Goal: Transaction & Acquisition: Purchase product/service

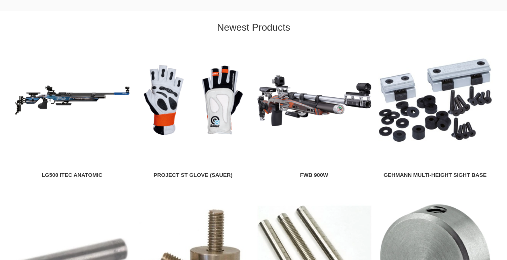
scroll to position [914, 0]
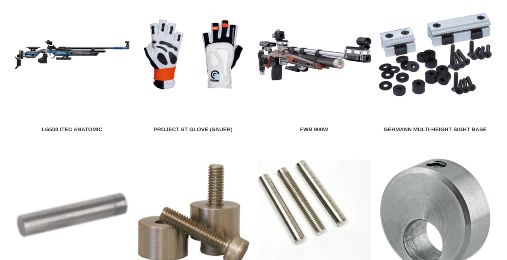
click at [107, 43] on img at bounding box center [72, 55] width 115 height 115
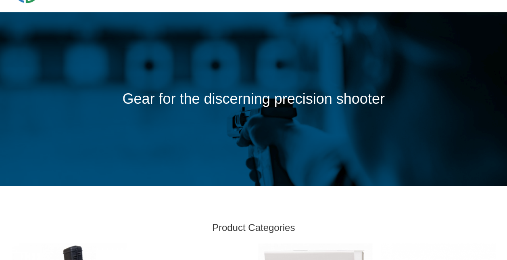
scroll to position [0, 0]
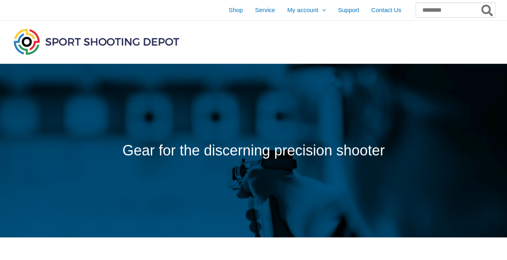
click at [427, 5] on input "Search for:" at bounding box center [455, 10] width 79 height 15
type input "*******"
click at [480, 3] on button "Search" at bounding box center [488, 10] width 16 height 15
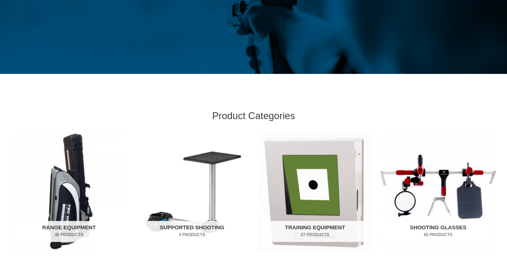
scroll to position [163, 0]
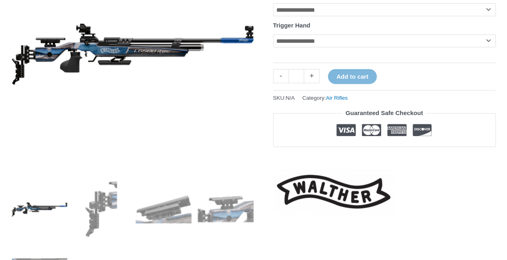
scroll to position [255, 0]
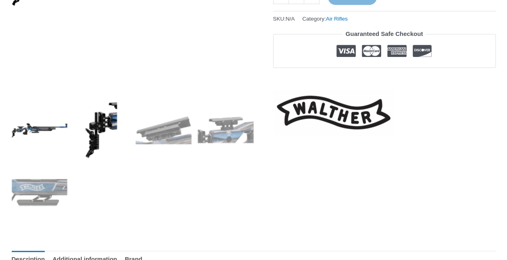
click at [125, 140] on img at bounding box center [101, 130] width 56 height 56
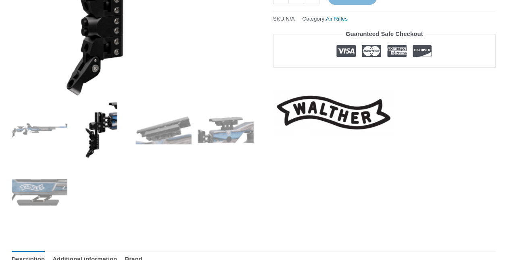
click at [125, 140] on img at bounding box center [101, 130] width 56 height 56
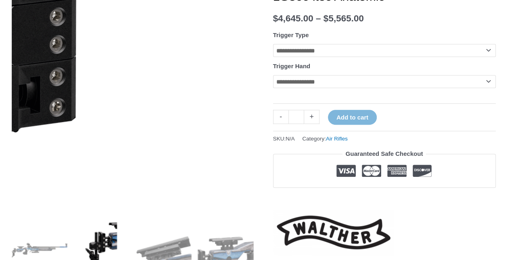
scroll to position [134, 0]
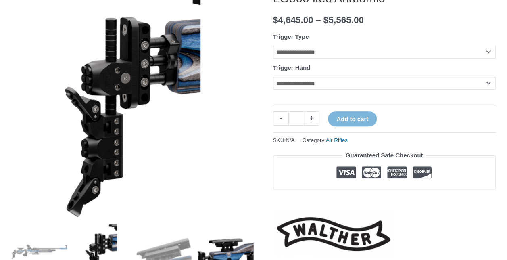
click at [231, 246] on img at bounding box center [226, 252] width 56 height 56
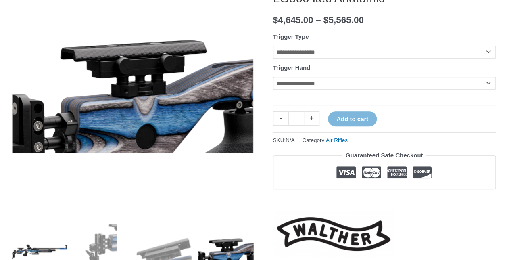
click at [22, 247] on img at bounding box center [40, 252] width 56 height 56
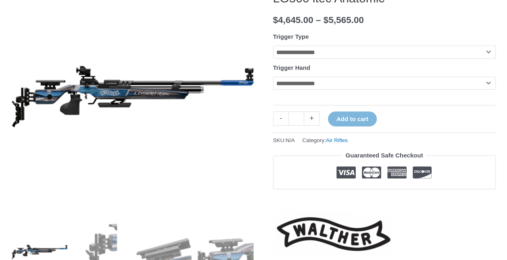
scroll to position [0, 0]
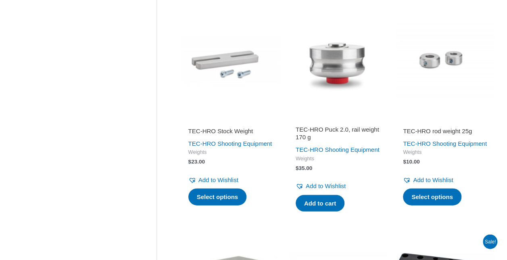
scroll to position [831, 0]
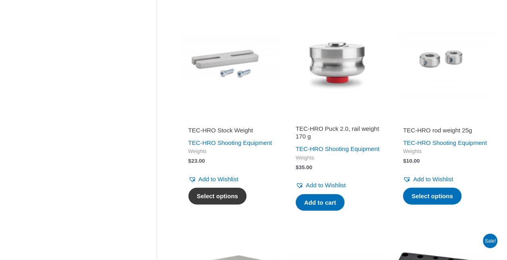
click at [228, 205] on link "Select options" at bounding box center [217, 196] width 59 height 17
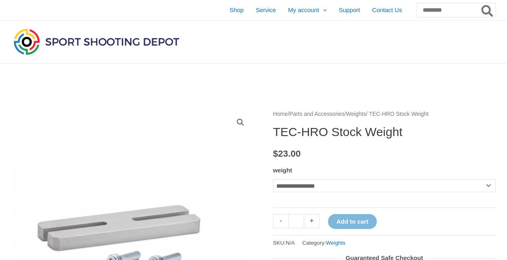
click at [359, 191] on select "**********" at bounding box center [384, 185] width 223 height 13
select select "****"
click at [273, 179] on select "**********" at bounding box center [384, 185] width 223 height 13
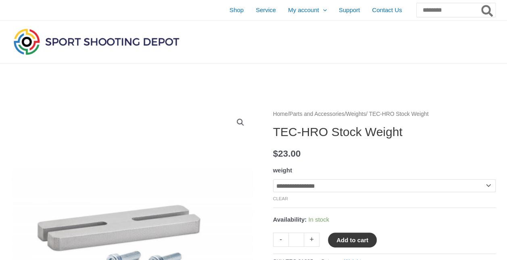
click at [364, 238] on button "Add to cart" at bounding box center [352, 239] width 49 height 15
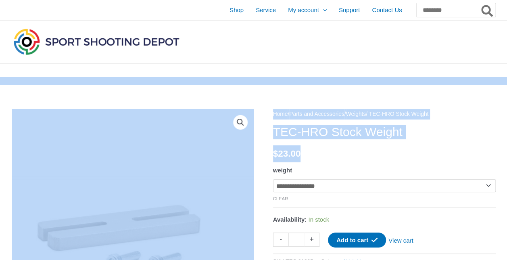
drag, startPoint x: 324, startPoint y: 57, endPoint x: 351, endPoint y: 154, distance: 100.6
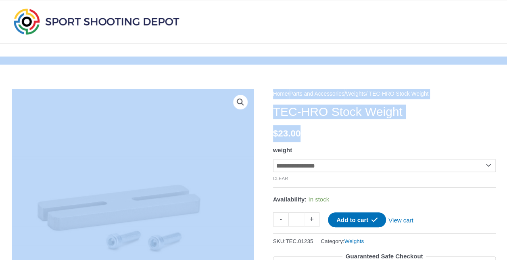
scroll to position [25, 0]
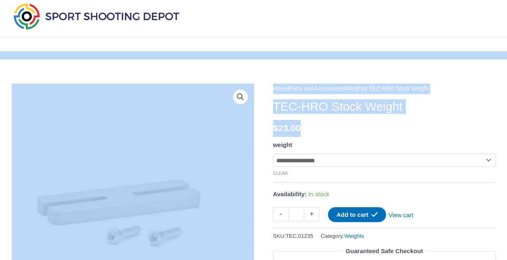
click at [365, 130] on p "$ 23.00" at bounding box center [384, 128] width 223 height 17
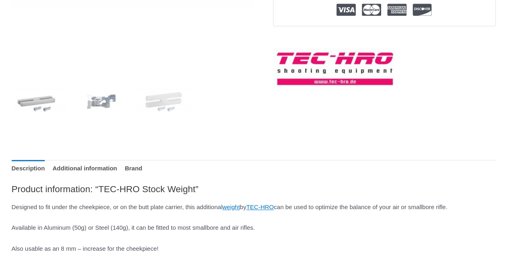
scroll to position [284, 0]
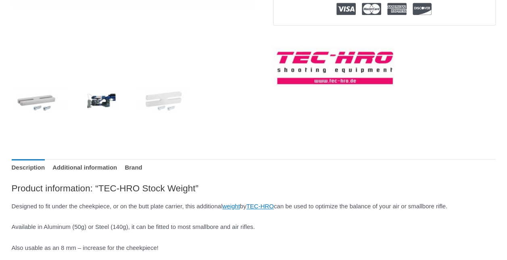
click at [115, 109] on img at bounding box center [101, 101] width 56 height 56
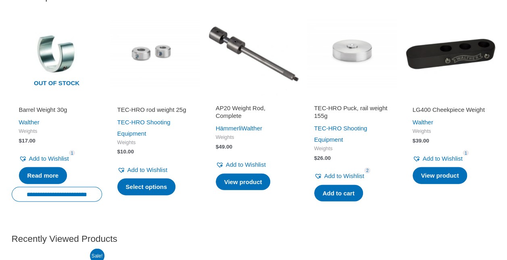
scroll to position [894, 0]
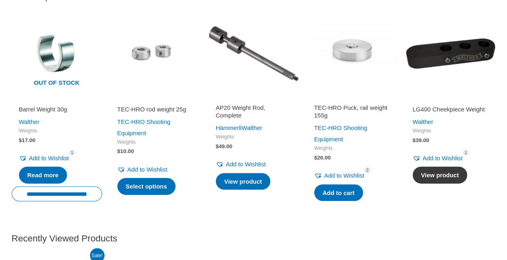
click at [454, 184] on link "View product" at bounding box center [440, 175] width 55 height 17
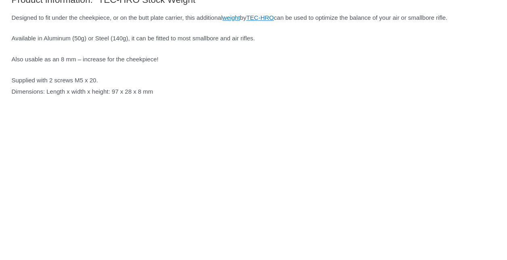
scroll to position [0, 0]
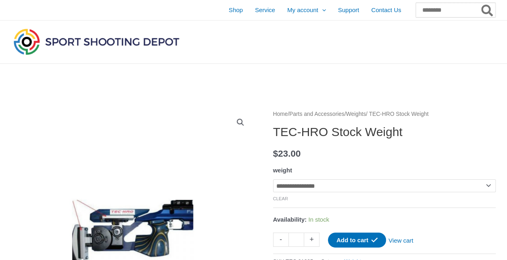
click at [428, 10] on input "Search for:" at bounding box center [455, 10] width 79 height 15
type input "******"
click at [480, 3] on button "Search" at bounding box center [488, 10] width 16 height 15
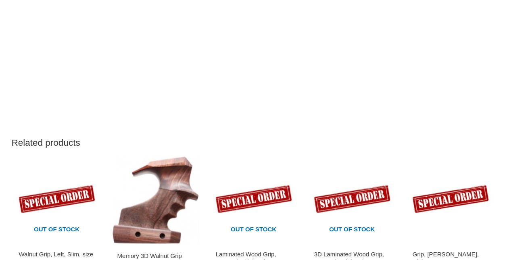
scroll to position [619, 0]
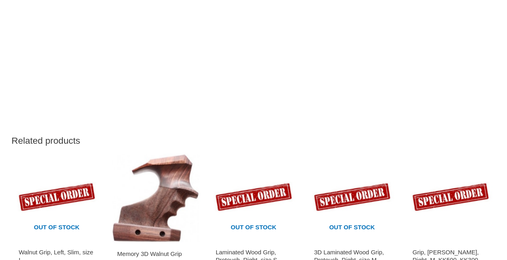
drag, startPoint x: 152, startPoint y: 190, endPoint x: 135, endPoint y: 201, distance: 19.6
click at [135, 201] on img at bounding box center [155, 198] width 90 height 90
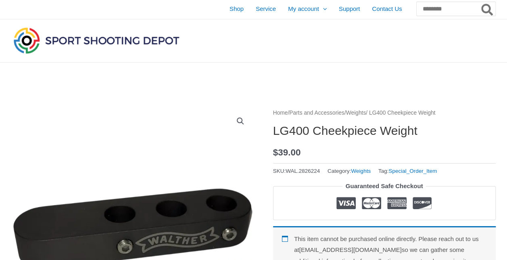
scroll to position [0, 0]
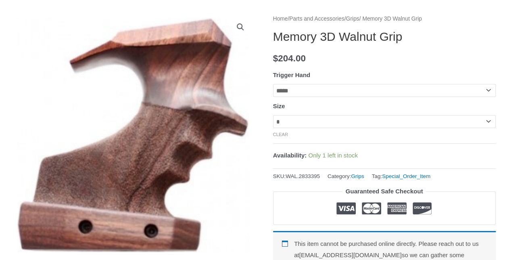
scroll to position [95, 0]
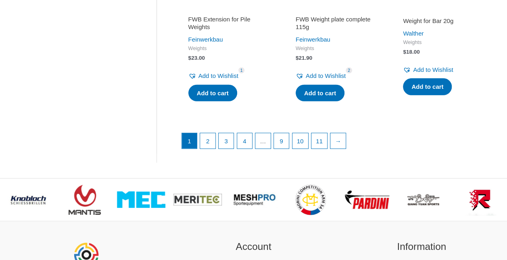
scroll to position [1197, 0]
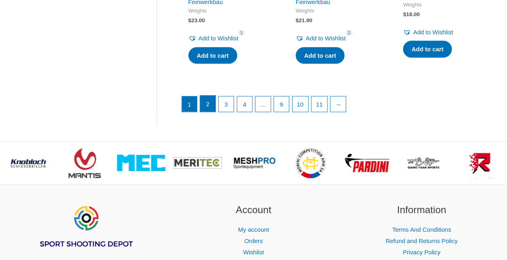
click at [209, 112] on link "2" at bounding box center [207, 104] width 15 height 16
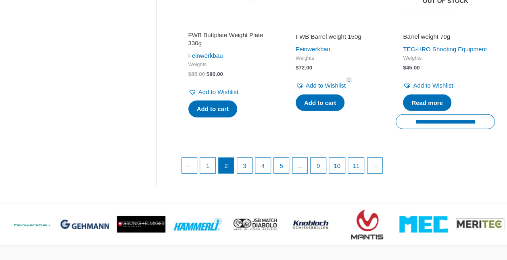
scroll to position [1180, 0]
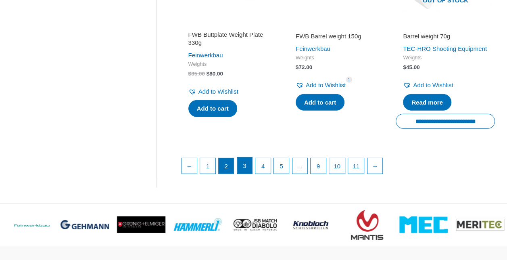
click at [252, 174] on link "3" at bounding box center [244, 165] width 15 height 16
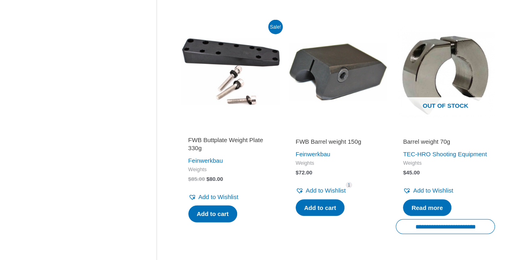
scroll to position [1072, 0]
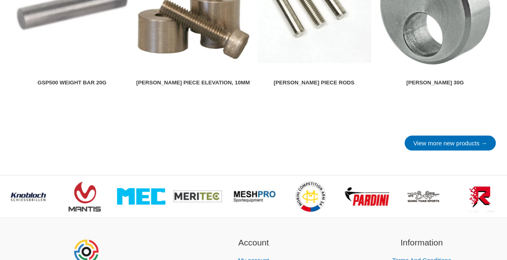
scroll to position [1123, 0]
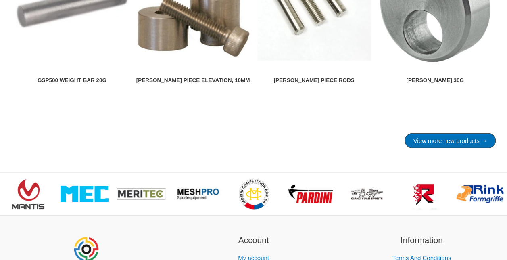
click at [453, 148] on link "View more new products →" at bounding box center [450, 140] width 91 height 15
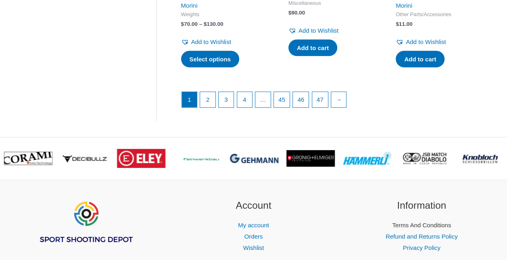
scroll to position [1175, 0]
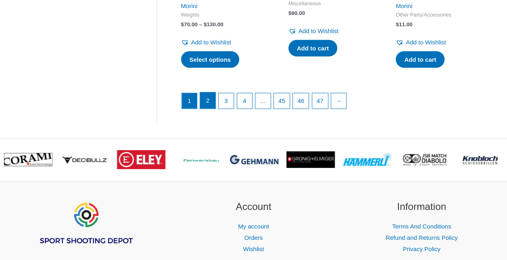
click at [215, 109] on link "2" at bounding box center [207, 100] width 15 height 16
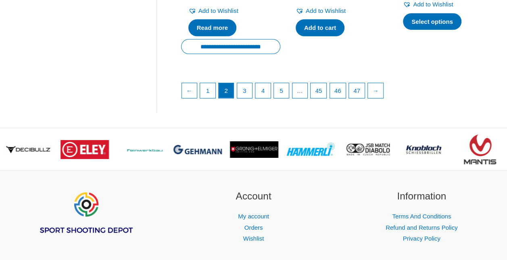
scroll to position [1233, 0]
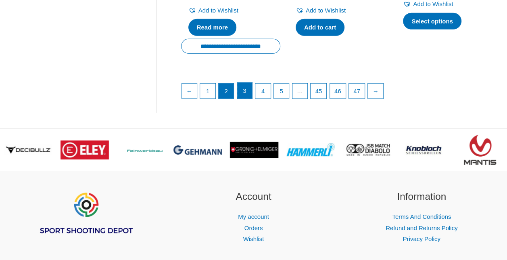
click at [243, 94] on link "3" at bounding box center [244, 91] width 15 height 16
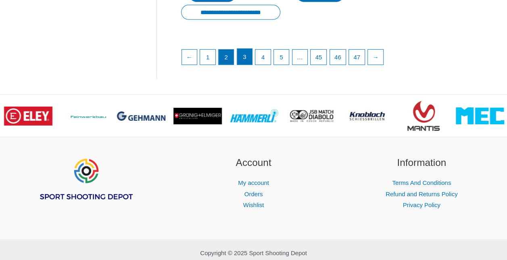
scroll to position [1048, 0]
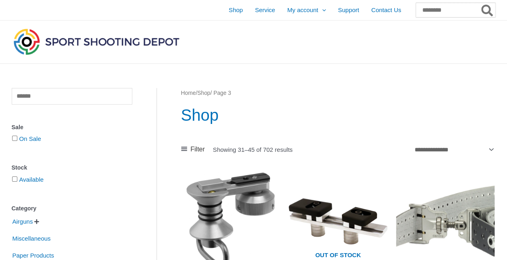
click at [416, 8] on input "Search for:" at bounding box center [455, 10] width 79 height 15
type input "******"
click at [480, 3] on button "Search" at bounding box center [488, 10] width 16 height 15
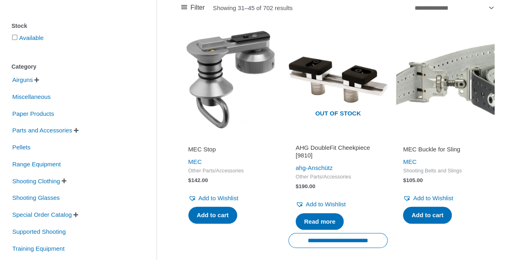
scroll to position [142, 0]
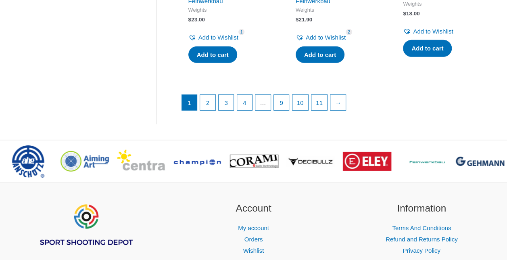
scroll to position [1199, 0]
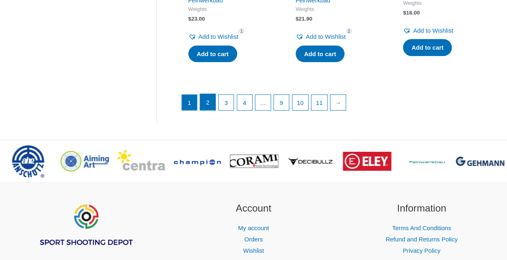
click at [202, 110] on link "2" at bounding box center [207, 102] width 15 height 16
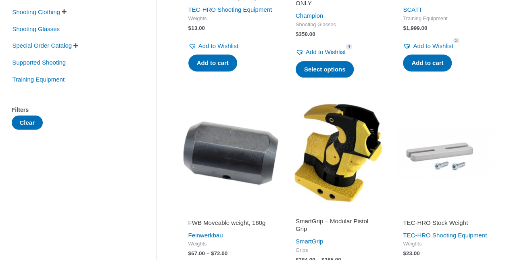
scroll to position [382, 0]
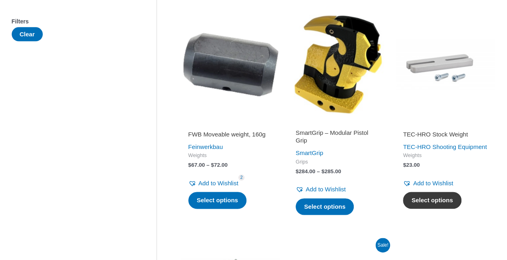
click at [434, 209] on link "Select options" at bounding box center [432, 200] width 59 height 17
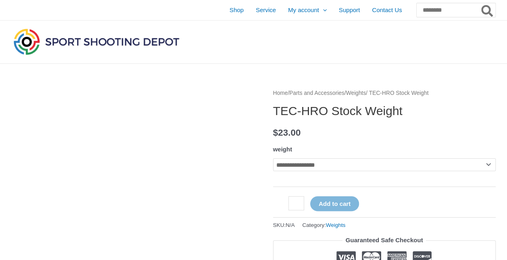
click at [439, 113] on h1 "TEC-HRO Stock Weight" at bounding box center [384, 111] width 223 height 15
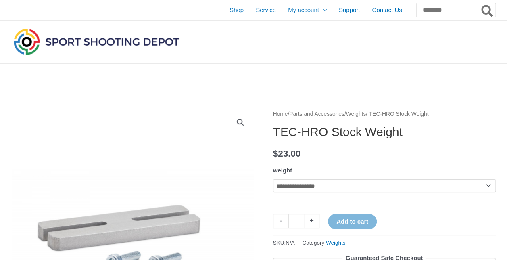
click at [364, 188] on select "**********" at bounding box center [384, 185] width 223 height 13
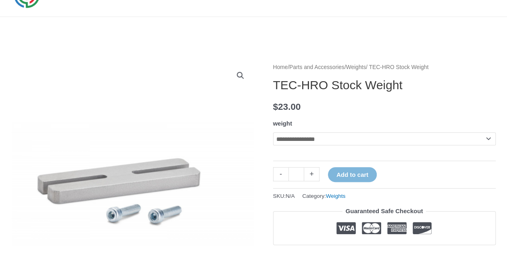
scroll to position [52, 0]
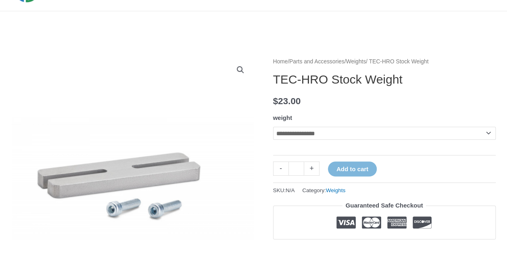
click at [339, 137] on select "**********" at bounding box center [384, 133] width 223 height 13
select select "****"
click at [273, 127] on select "**********" at bounding box center [384, 133] width 223 height 13
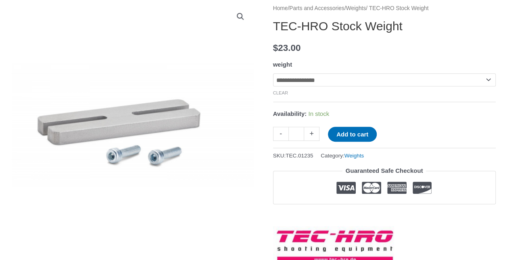
scroll to position [107, 0]
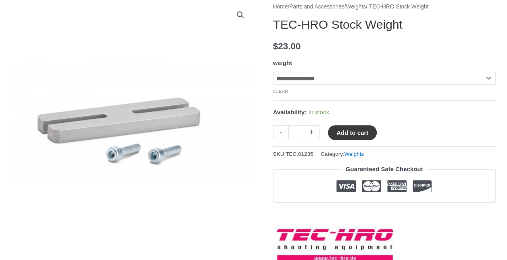
click at [367, 137] on button "Add to cart" at bounding box center [352, 132] width 49 height 15
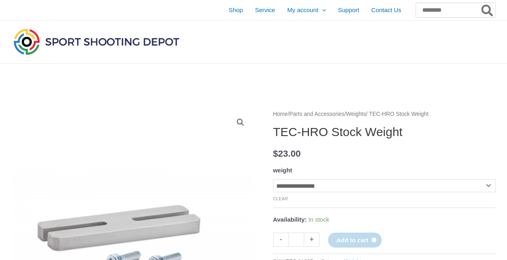
click at [416, 10] on input "Search for:" at bounding box center [455, 10] width 79 height 15
type input "**********"
click at [480, 3] on button "Search" at bounding box center [488, 10] width 16 height 15
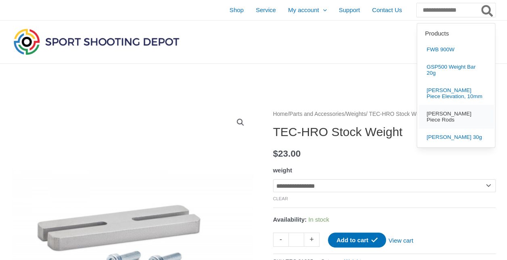
click at [439, 113] on link "Walther Cheek Piece Rods" at bounding box center [456, 116] width 75 height 23
click at [438, 130] on link "Rod Weight 30g" at bounding box center [456, 136] width 75 height 17
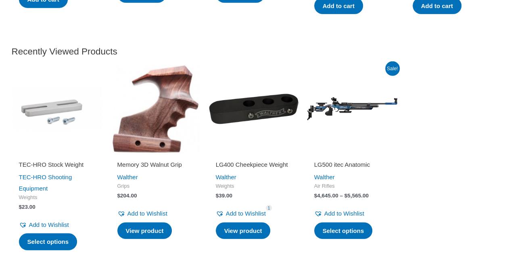
scroll to position [1039, 0]
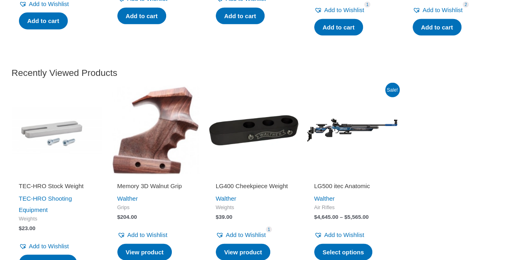
click at [241, 165] on img at bounding box center [254, 130] width 90 height 90
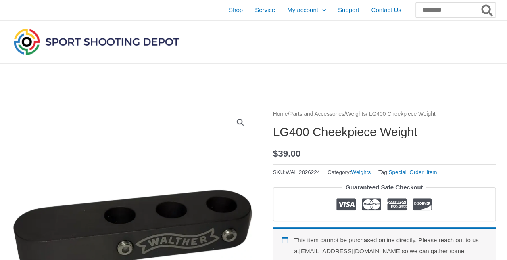
click at [422, 10] on input "Search for:" at bounding box center [455, 10] width 79 height 15
type input "**********"
click at [480, 3] on button "Search" at bounding box center [488, 10] width 16 height 15
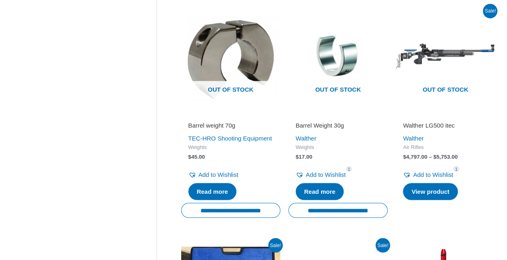
scroll to position [770, 0]
